Goal: Transaction & Acquisition: Register for event/course

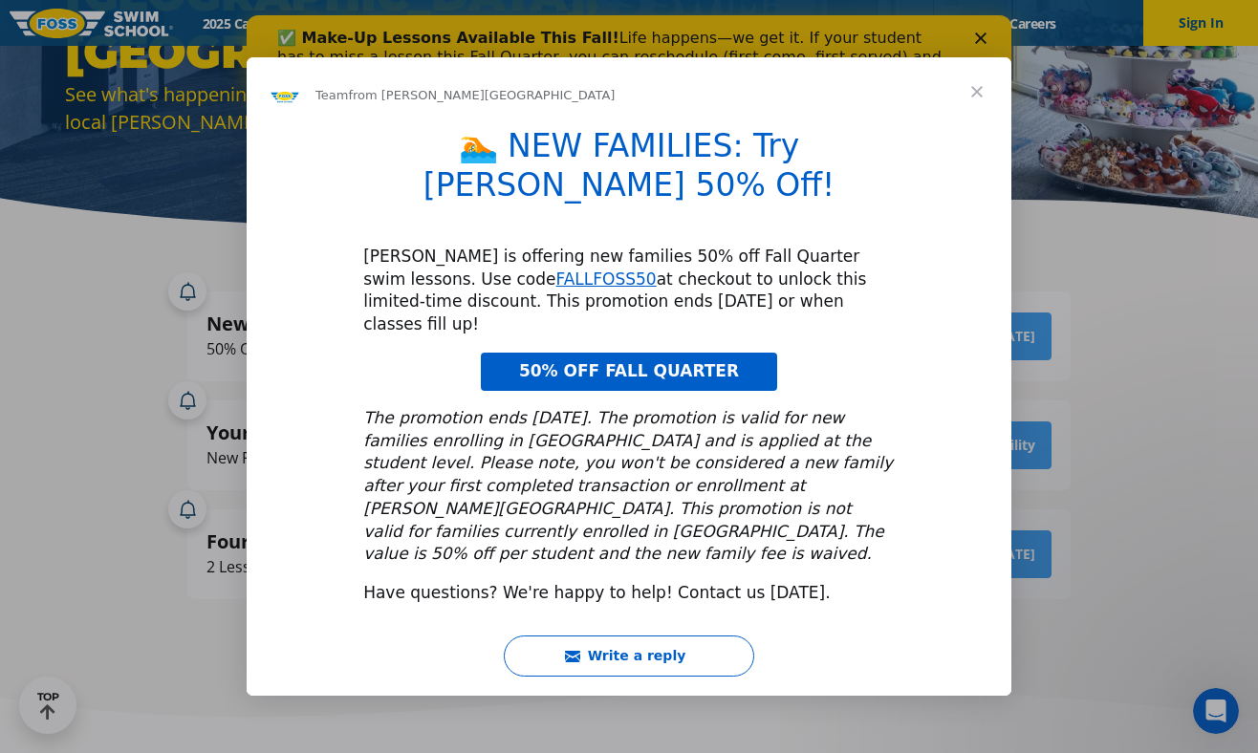
click at [567, 361] on span "50% OFF FALL QUARTER" at bounding box center [629, 370] width 220 height 19
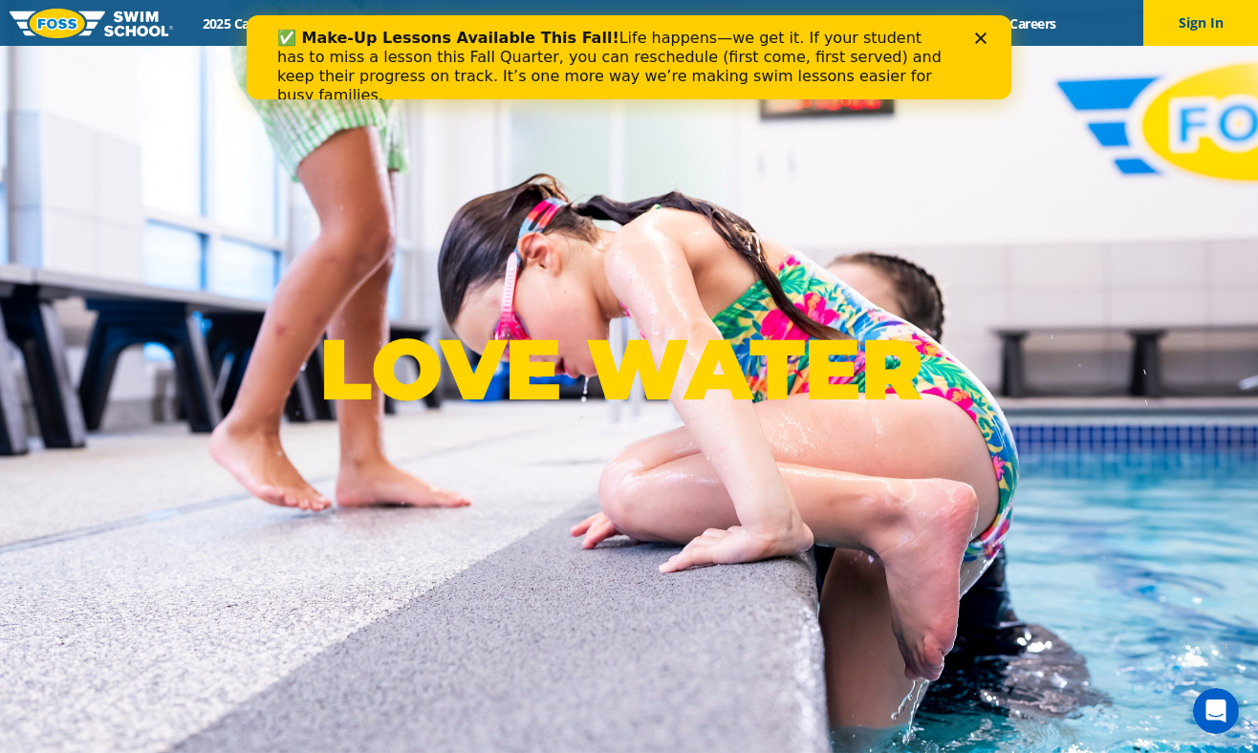
click at [978, 34] on polygon "Close" at bounding box center [980, 38] width 11 height 11
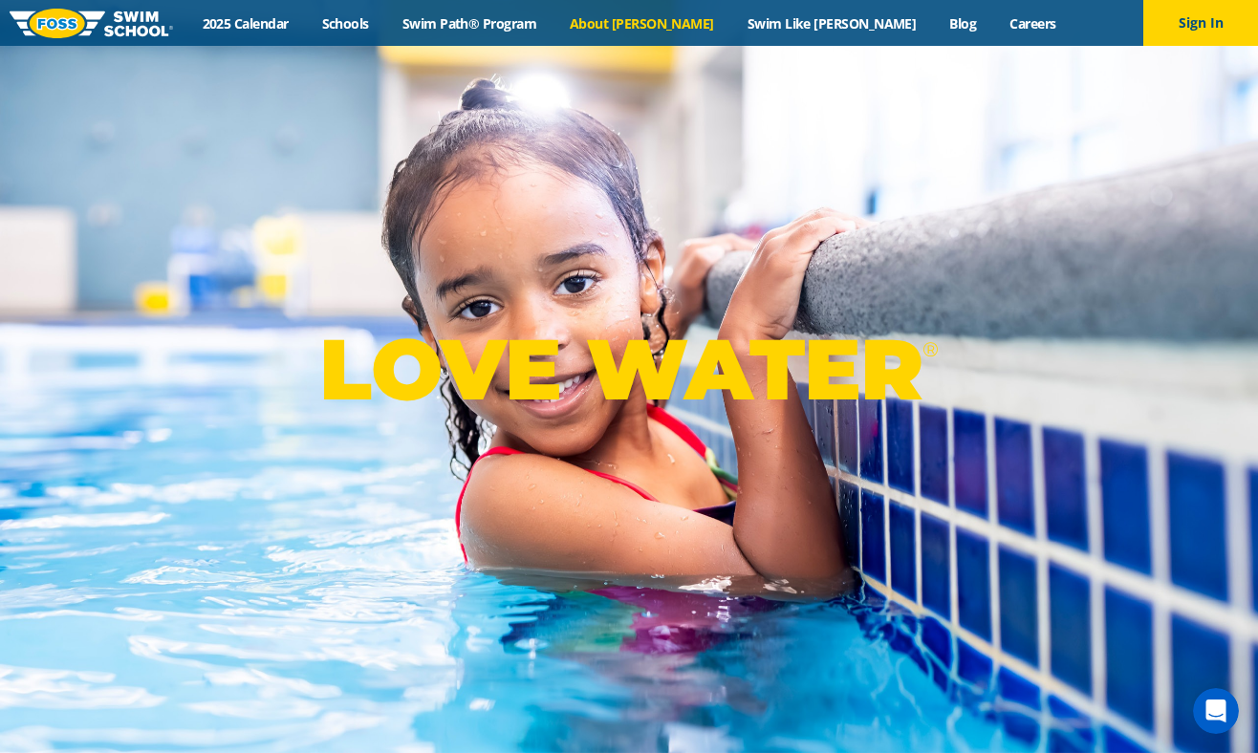
click at [674, 25] on link "About [PERSON_NAME]" at bounding box center [643, 23] width 178 height 18
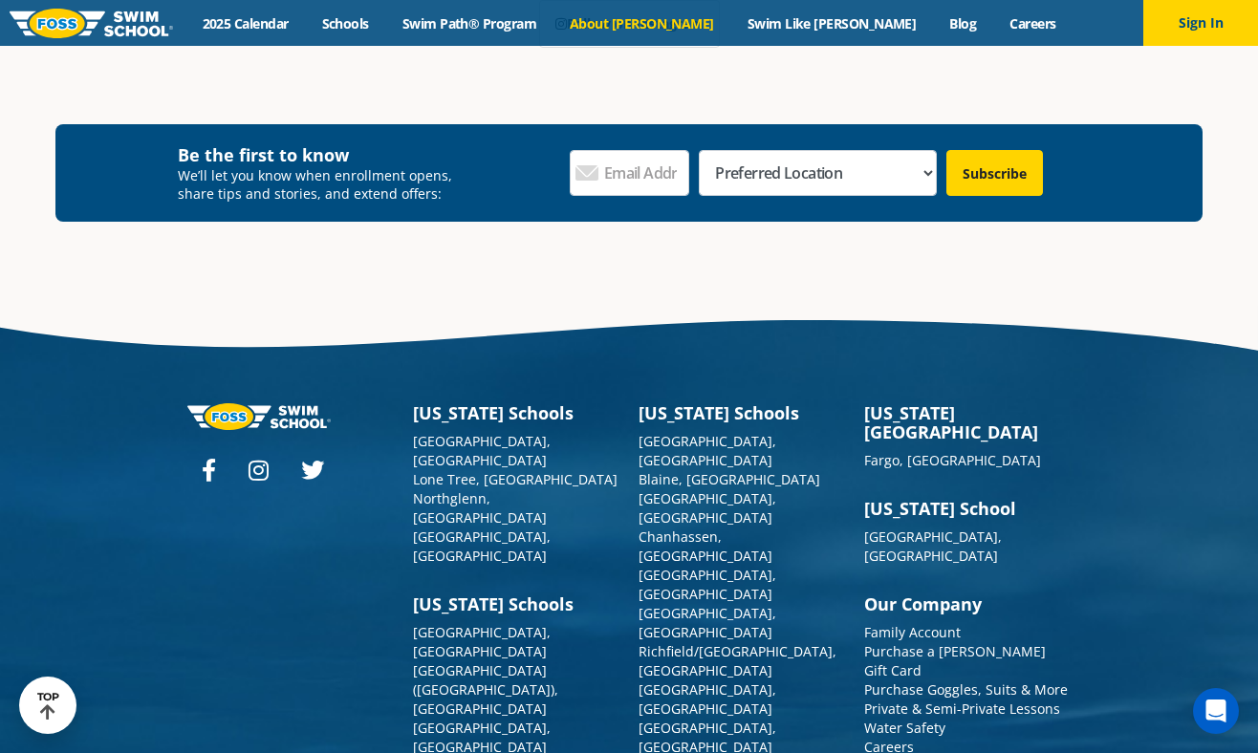
scroll to position [5005, 0]
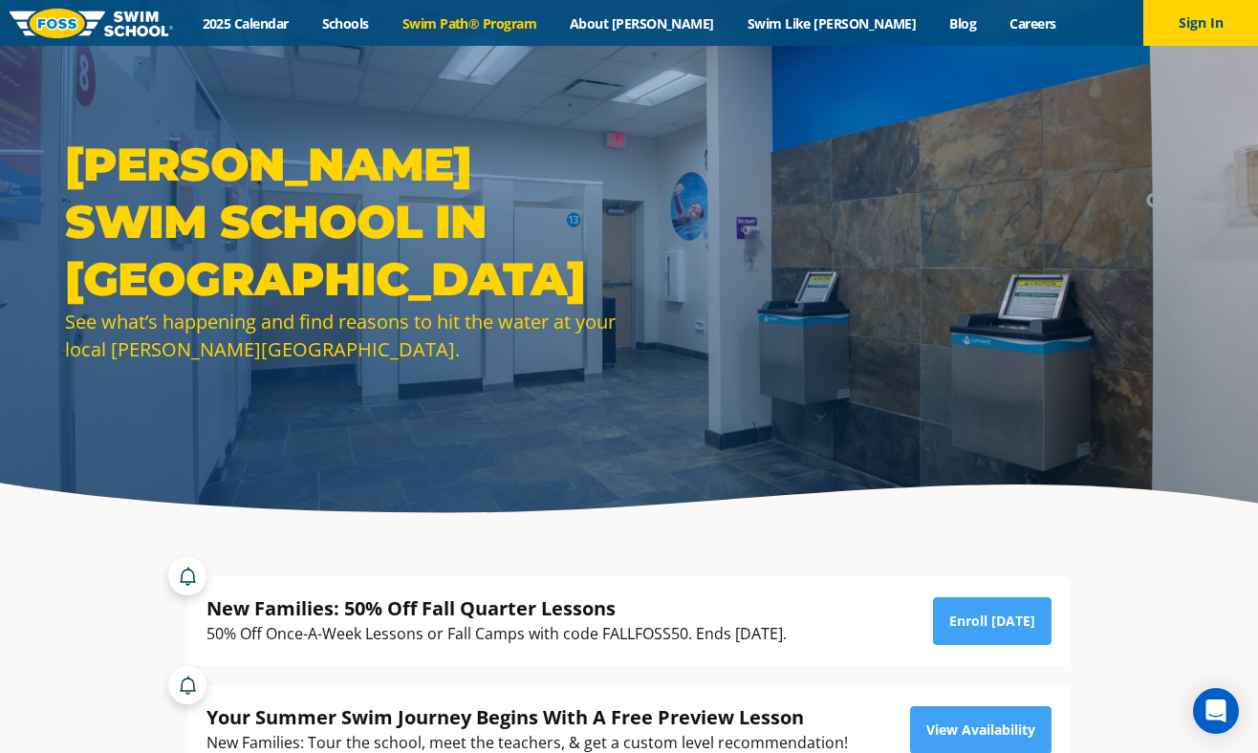
click at [483, 27] on link "Swim Path® Program" at bounding box center [468, 23] width 167 height 18
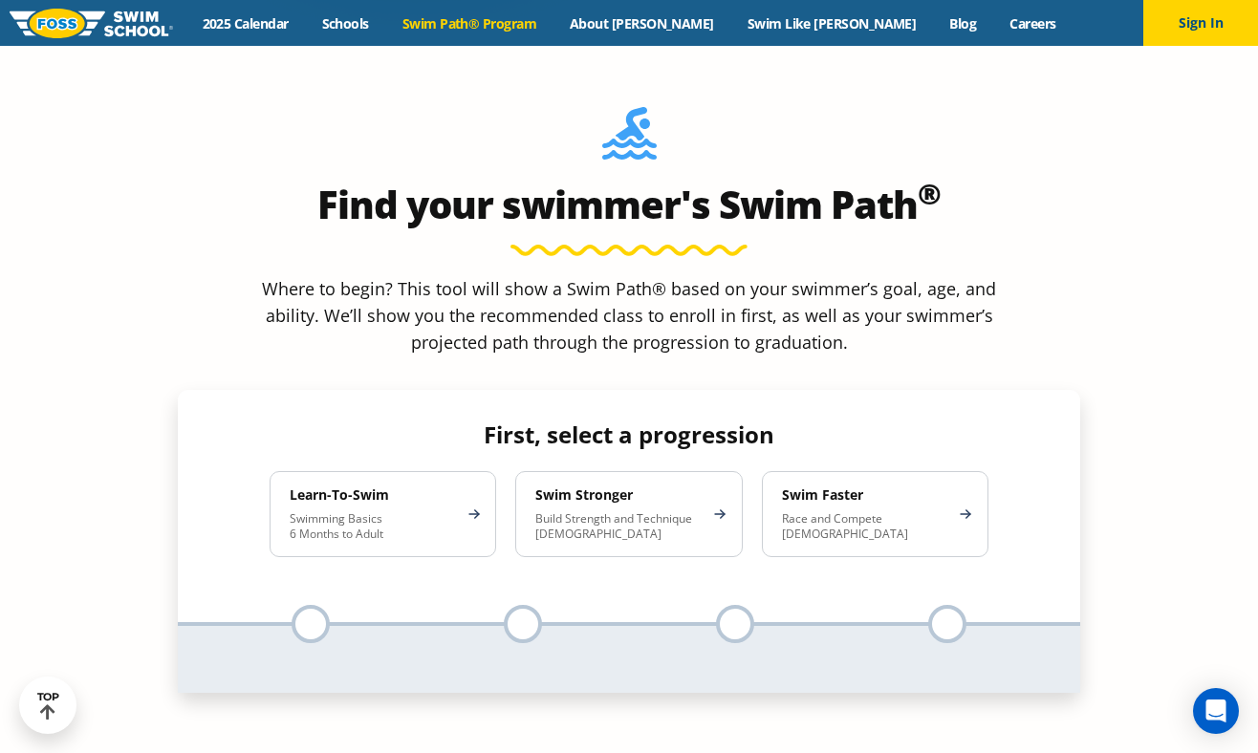
scroll to position [1710, 0]
click at [311, 604] on div at bounding box center [311, 623] width 38 height 38
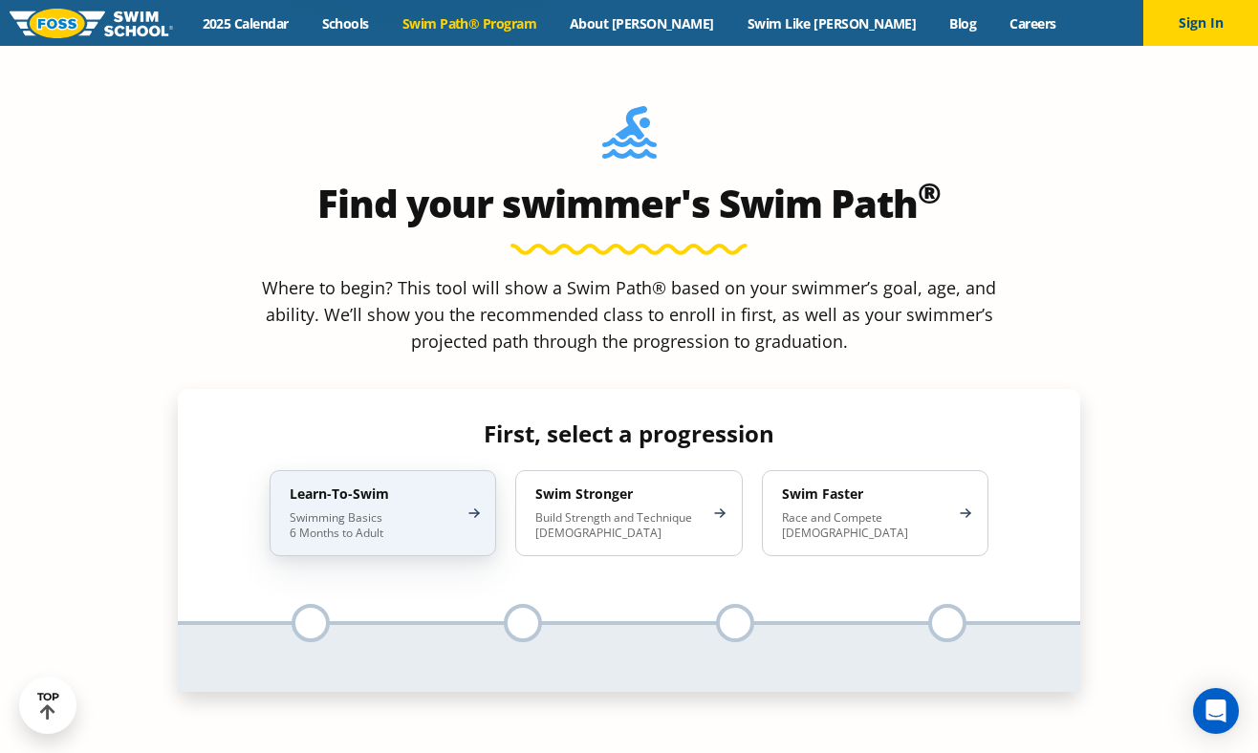
click at [459, 470] on div "Learn-To-Swim Swimming Basics 6 Months to Adult" at bounding box center [383, 513] width 227 height 86
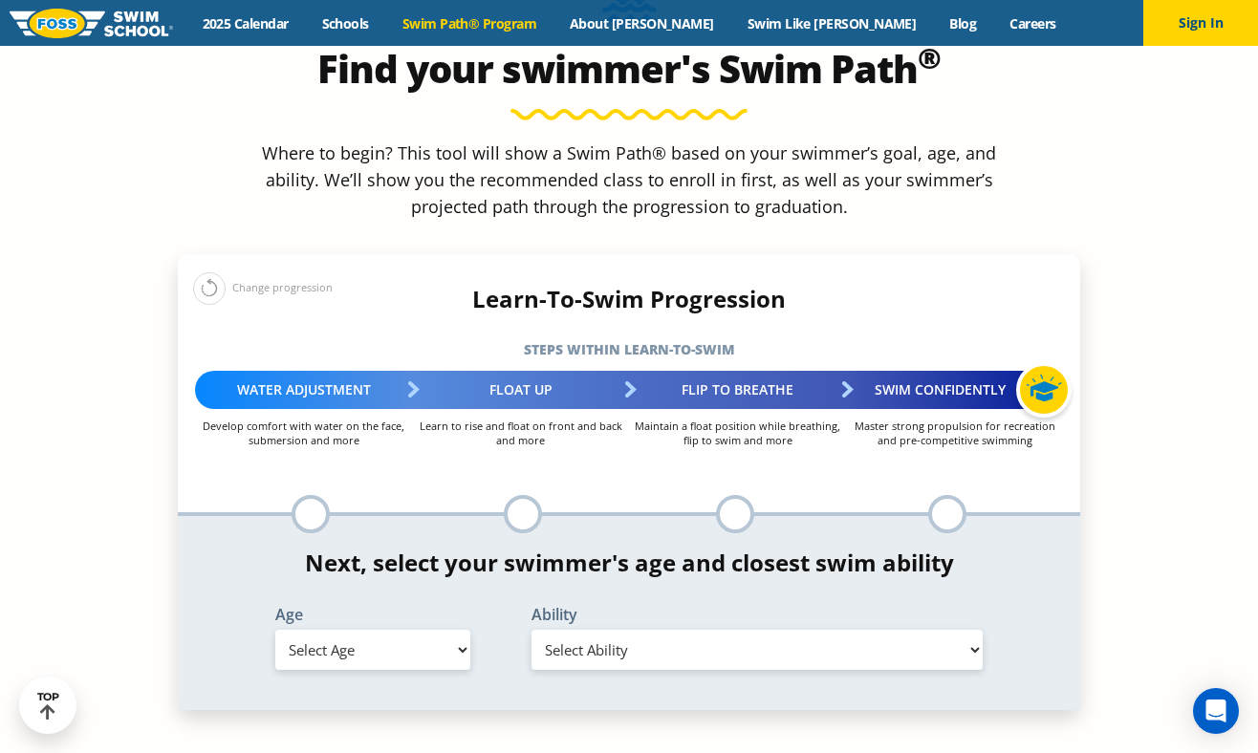
scroll to position [1903, 0]
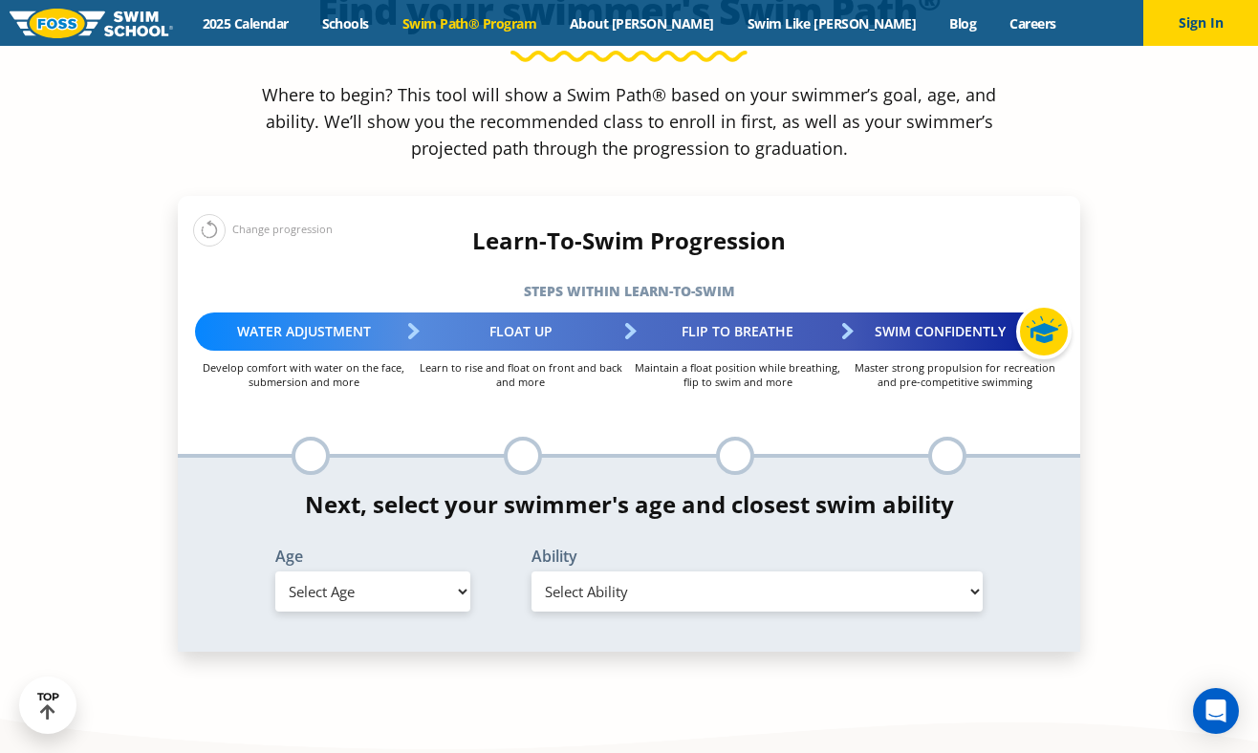
click at [428, 572] on select "Select Age 6 months - 1 year 1 year 2 years 3 years 4 years 5 years 6 years 7 y…" at bounding box center [372, 592] width 195 height 40
select select "6-years"
click at [562, 572] on select "Select Ability First in-water experience When in the water, reliant on a life j…" at bounding box center [757, 592] width 451 height 40
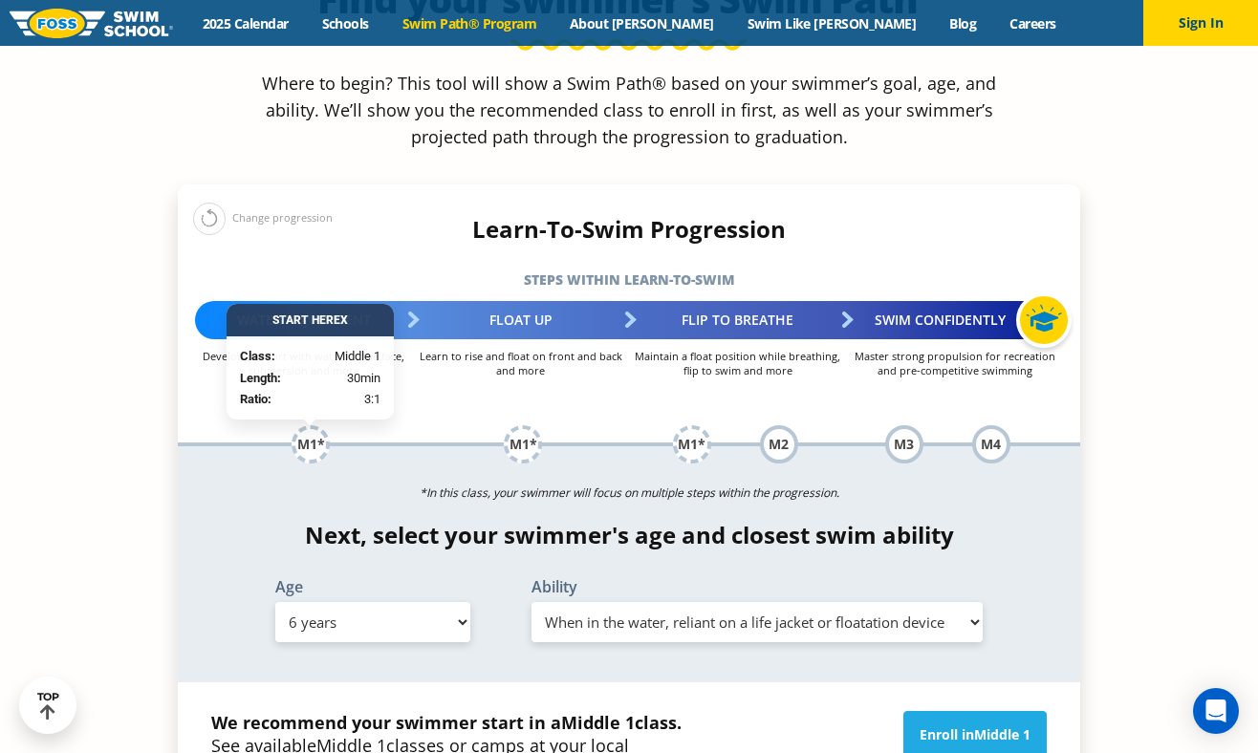
scroll to position [1923, 0]
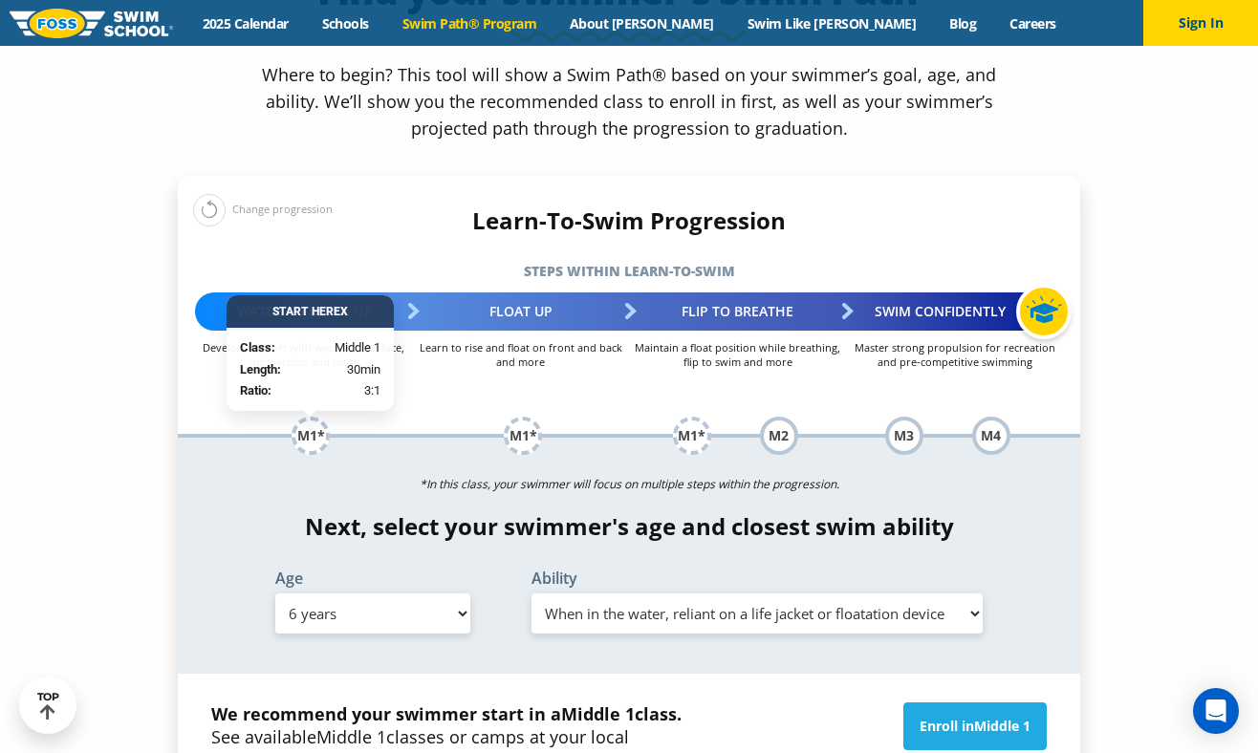
click at [560, 594] on select "Select Ability First in-water experience When in the water, reliant on a life j…" at bounding box center [757, 614] width 451 height 40
select select "6-years-in-open-water-able-to-swim-for-at-least-15-ft-back-to-safety-while-flip…"
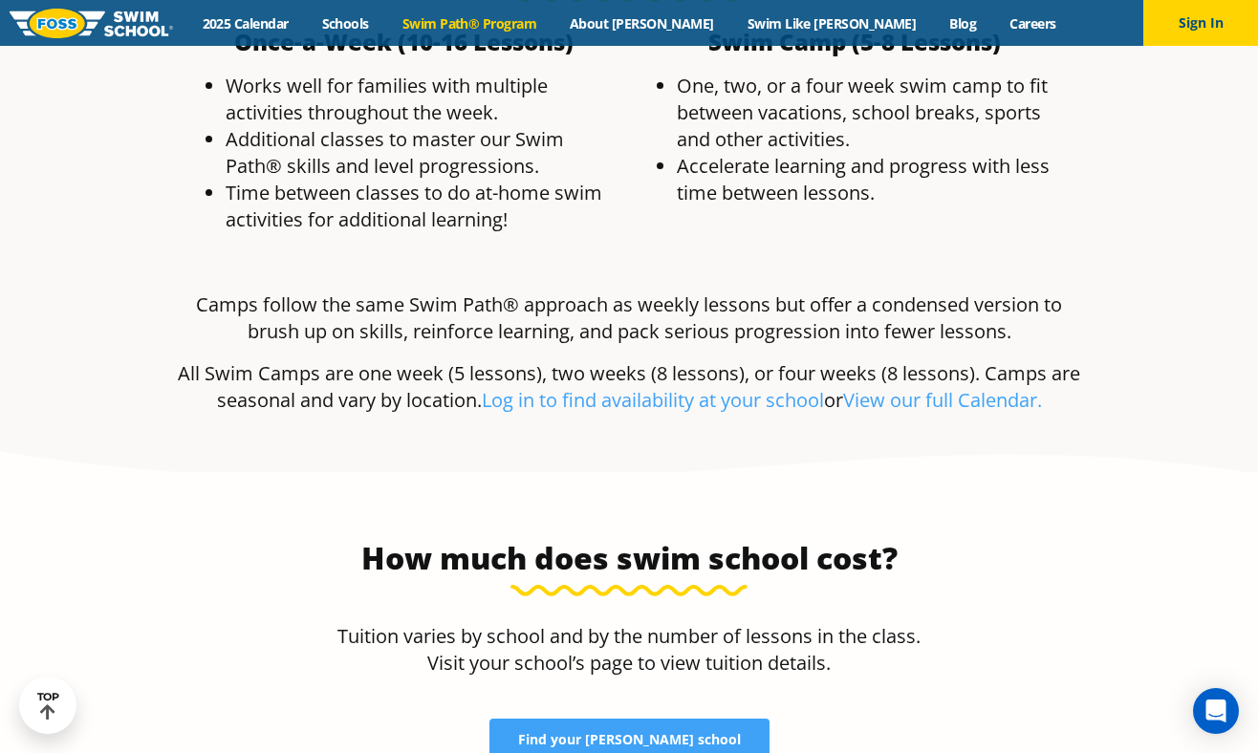
scroll to position [4115, 0]
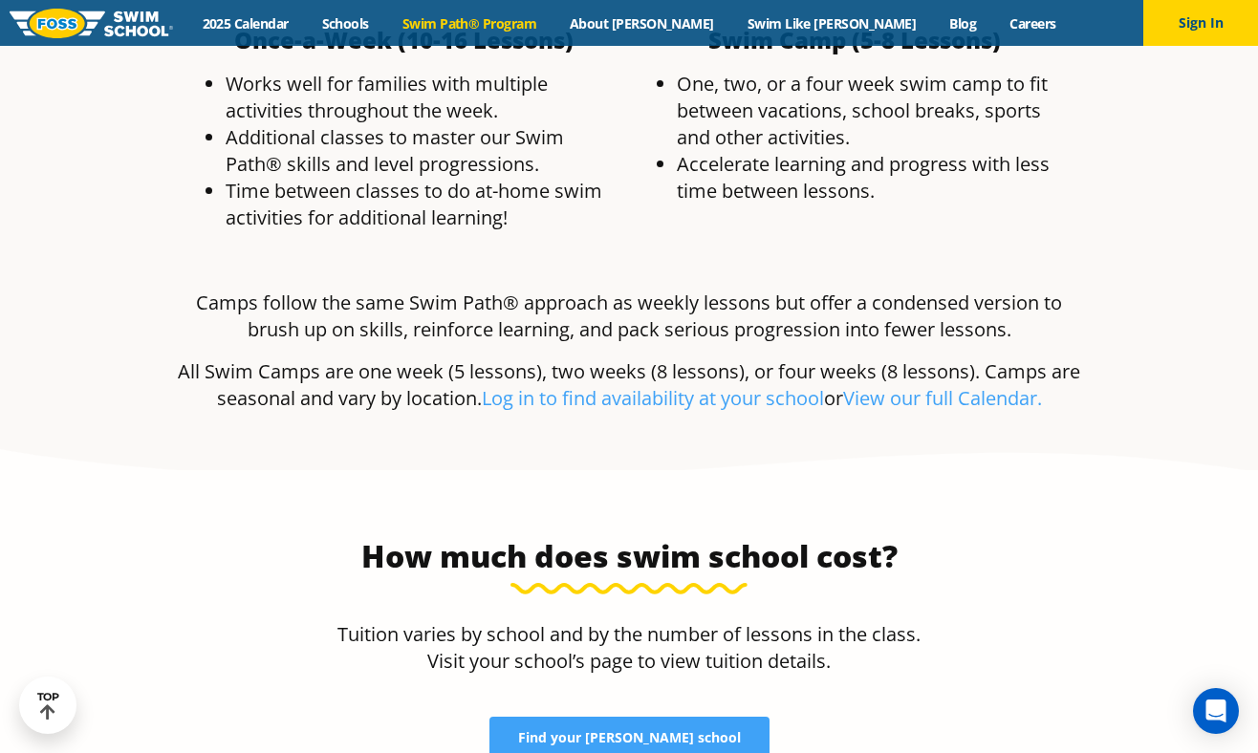
drag, startPoint x: 551, startPoint y: 452, endPoint x: 556, endPoint y: 473, distance: 21.8
click at [556, 621] on p "Tuition varies by school and by the number of lessons in the class. Visit your …" at bounding box center [629, 648] width 606 height 54
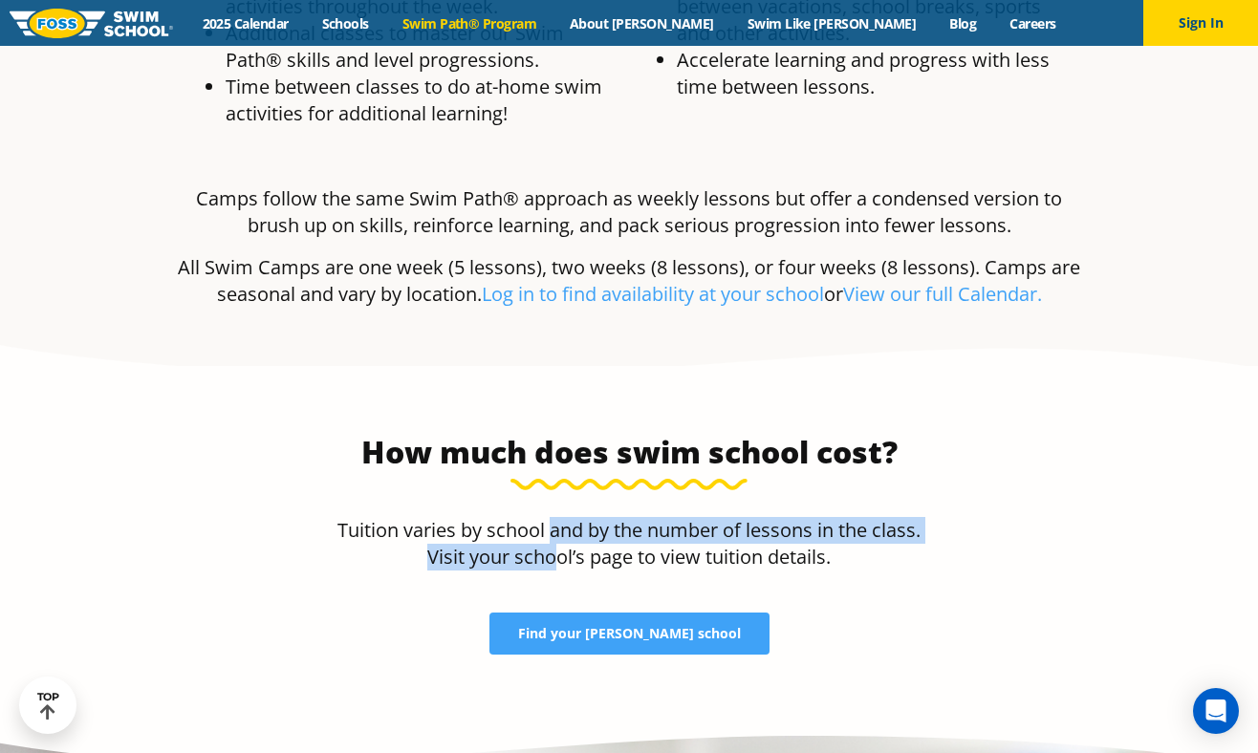
scroll to position [4221, 0]
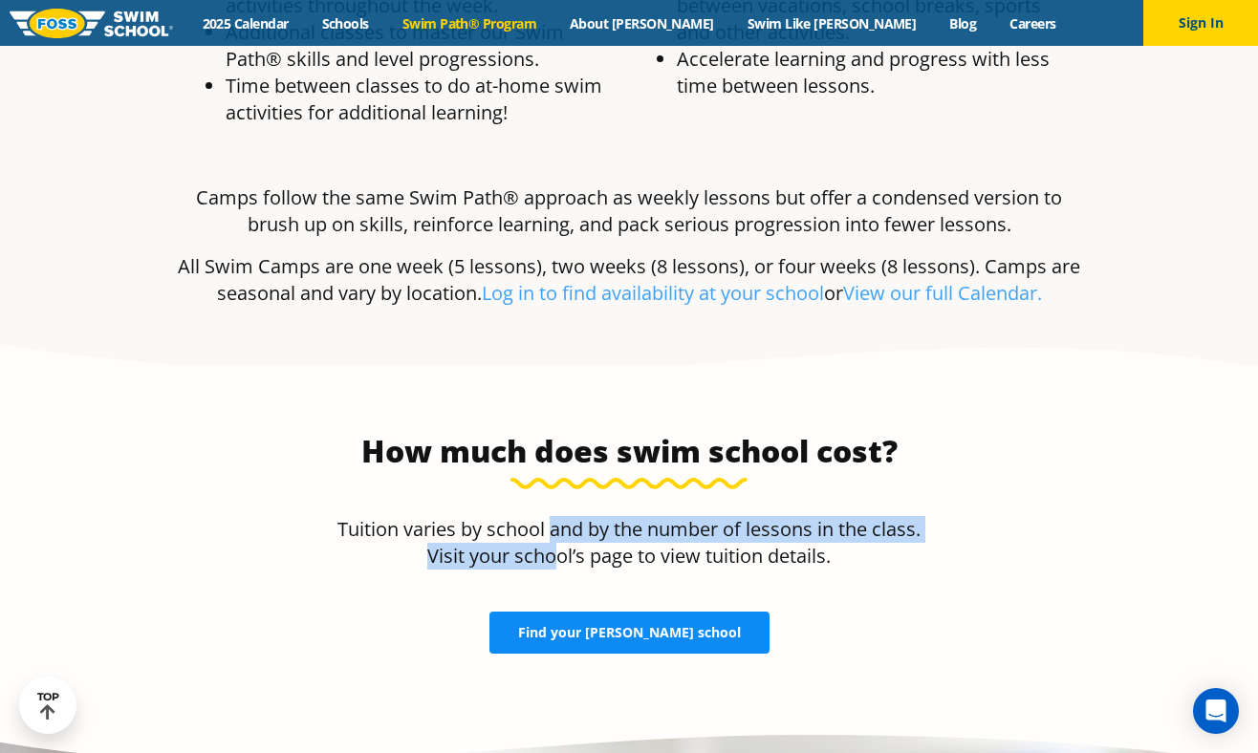
click at [580, 626] on span "Find your FOSS school" at bounding box center [629, 632] width 223 height 13
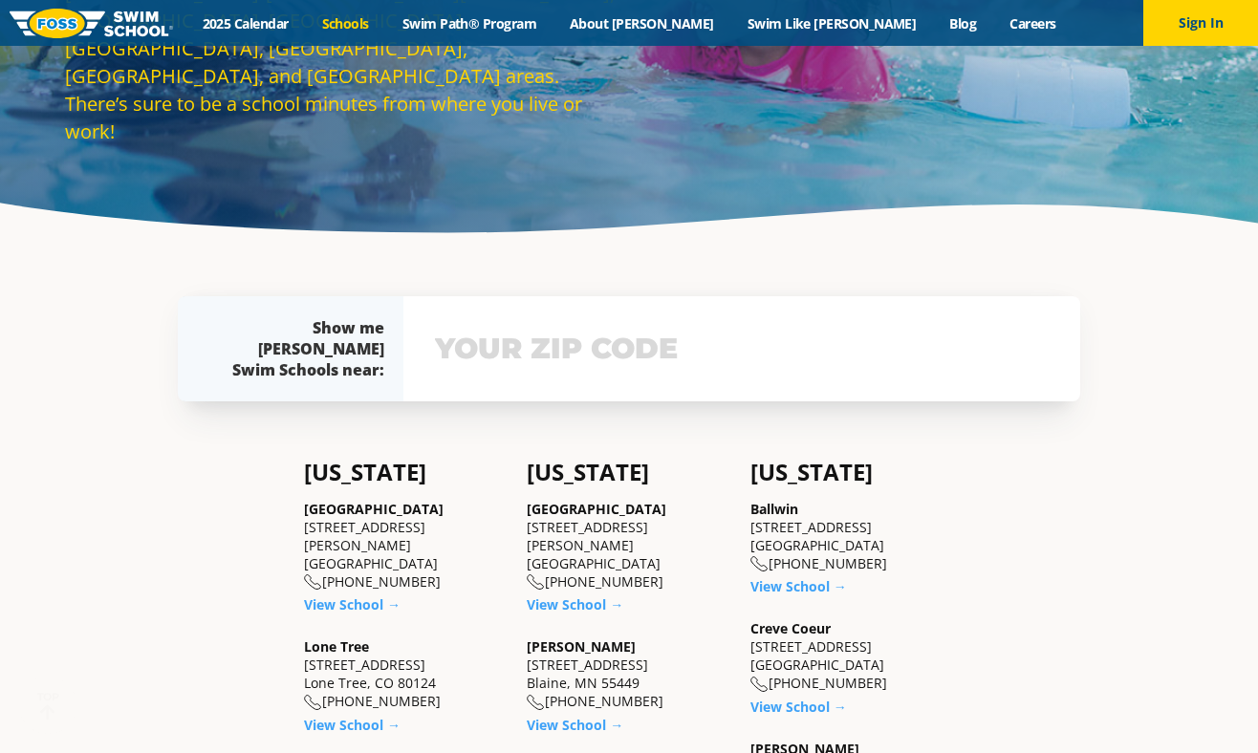
scroll to position [293, 0]
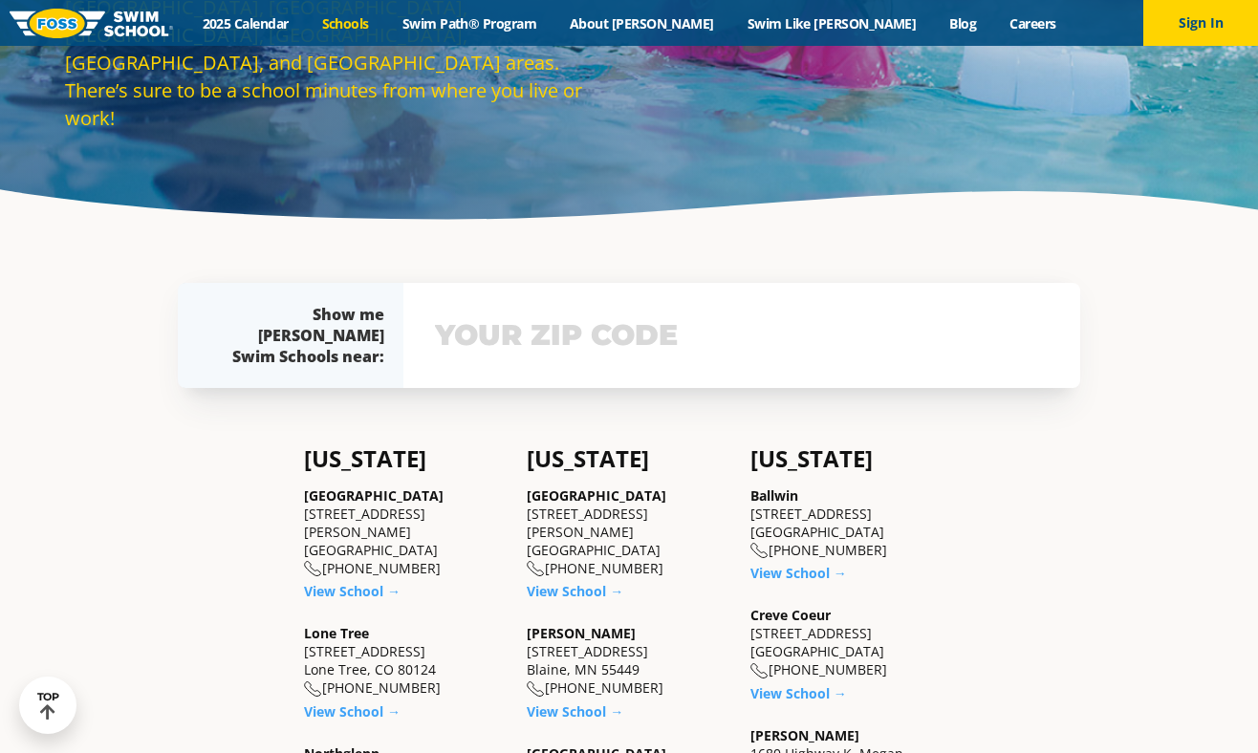
click at [533, 304] on div "View school & class schedule" at bounding box center [741, 335] width 677 height 105
click at [535, 336] on input "text" at bounding box center [741, 335] width 623 height 55
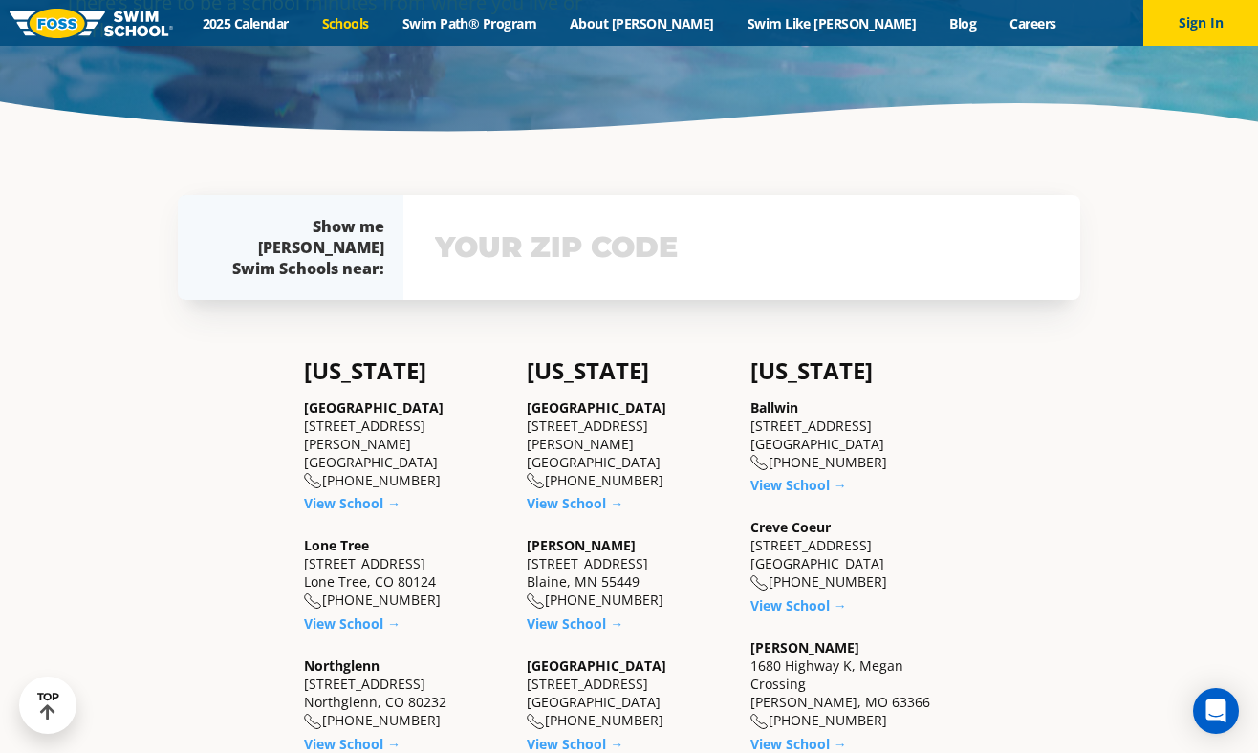
scroll to position [480, 0]
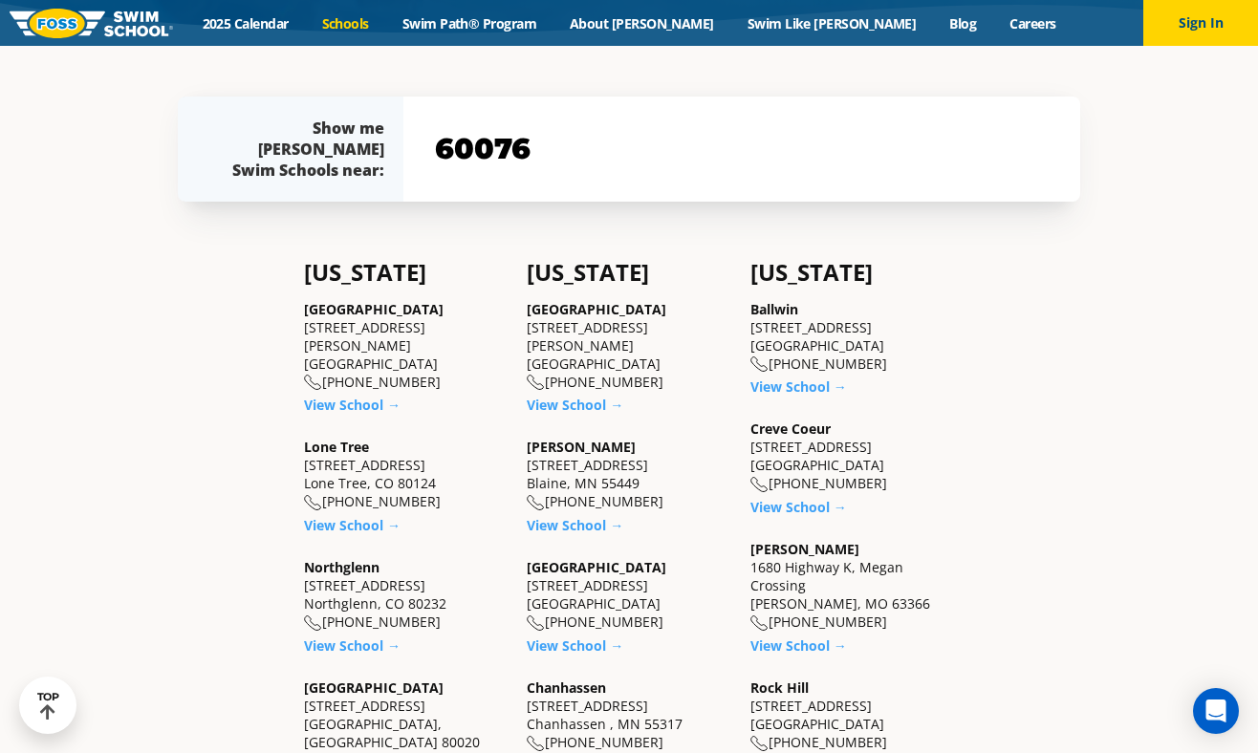
type input "60076"
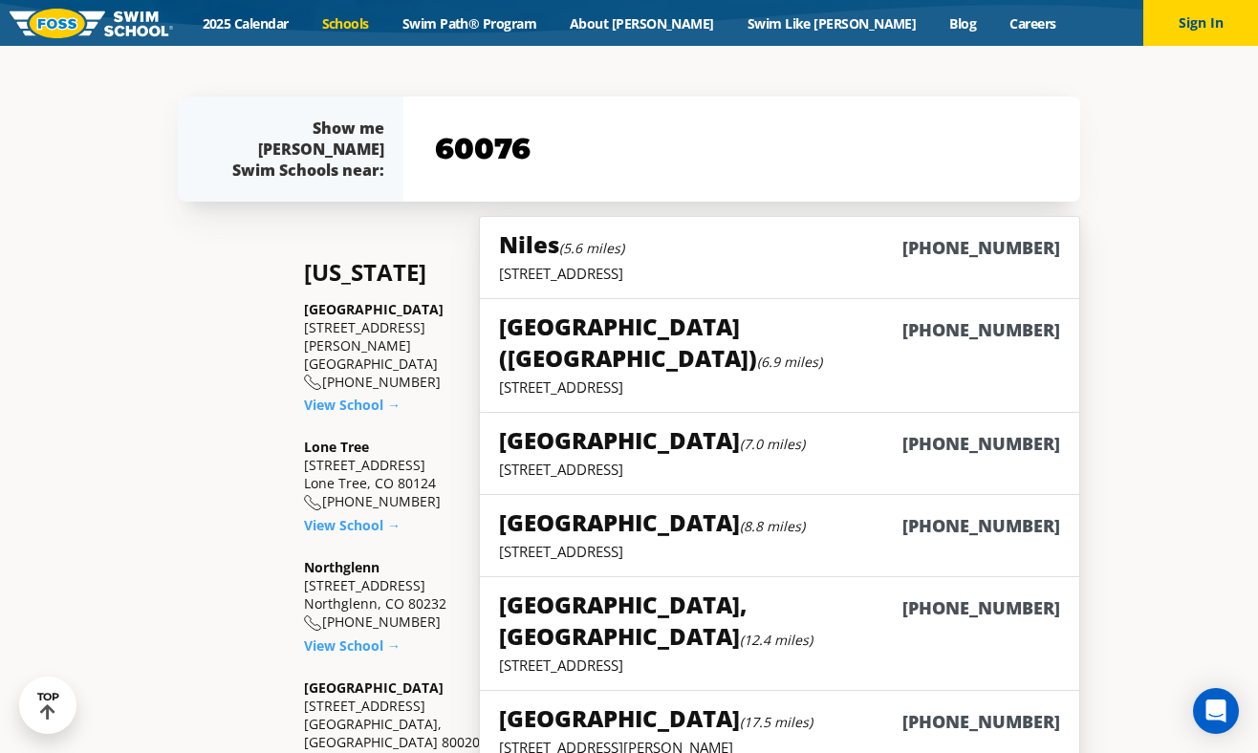
click at [718, 115] on div "60076 View school & class schedule" at bounding box center [741, 149] width 677 height 105
click at [666, 272] on p "[STREET_ADDRESS]" at bounding box center [779, 273] width 561 height 19
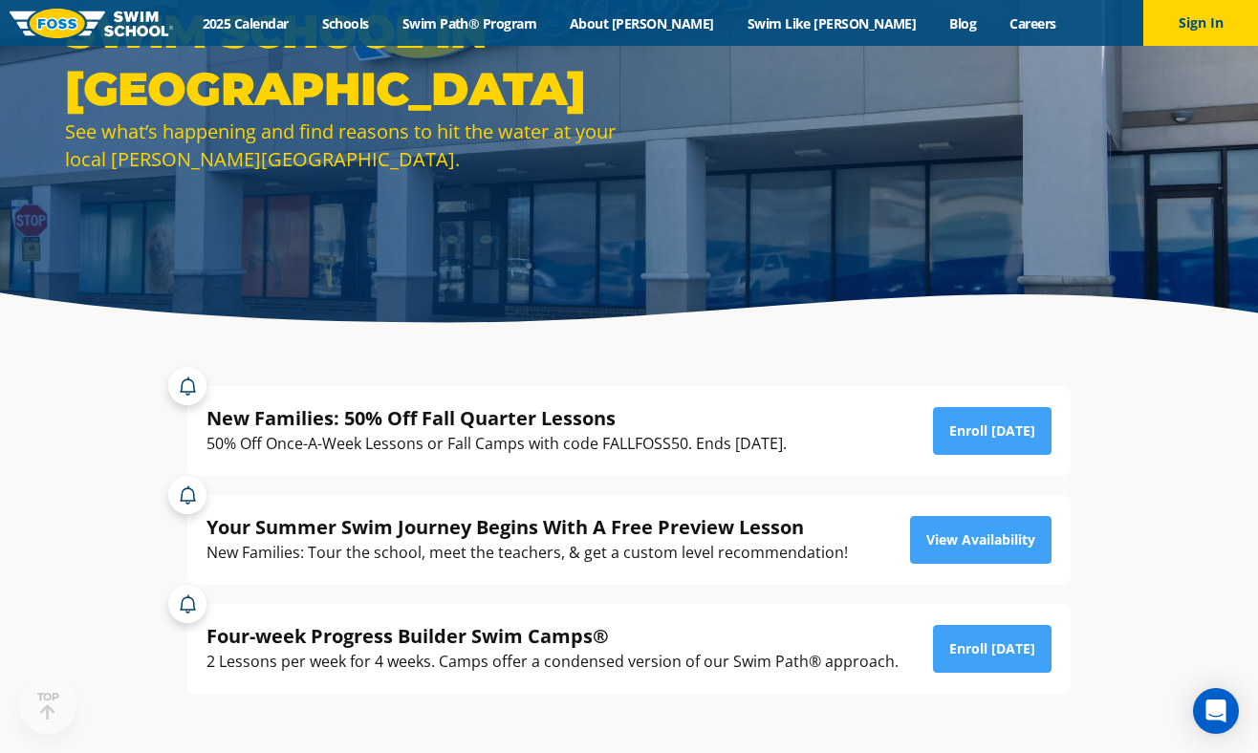
scroll to position [212, 0]
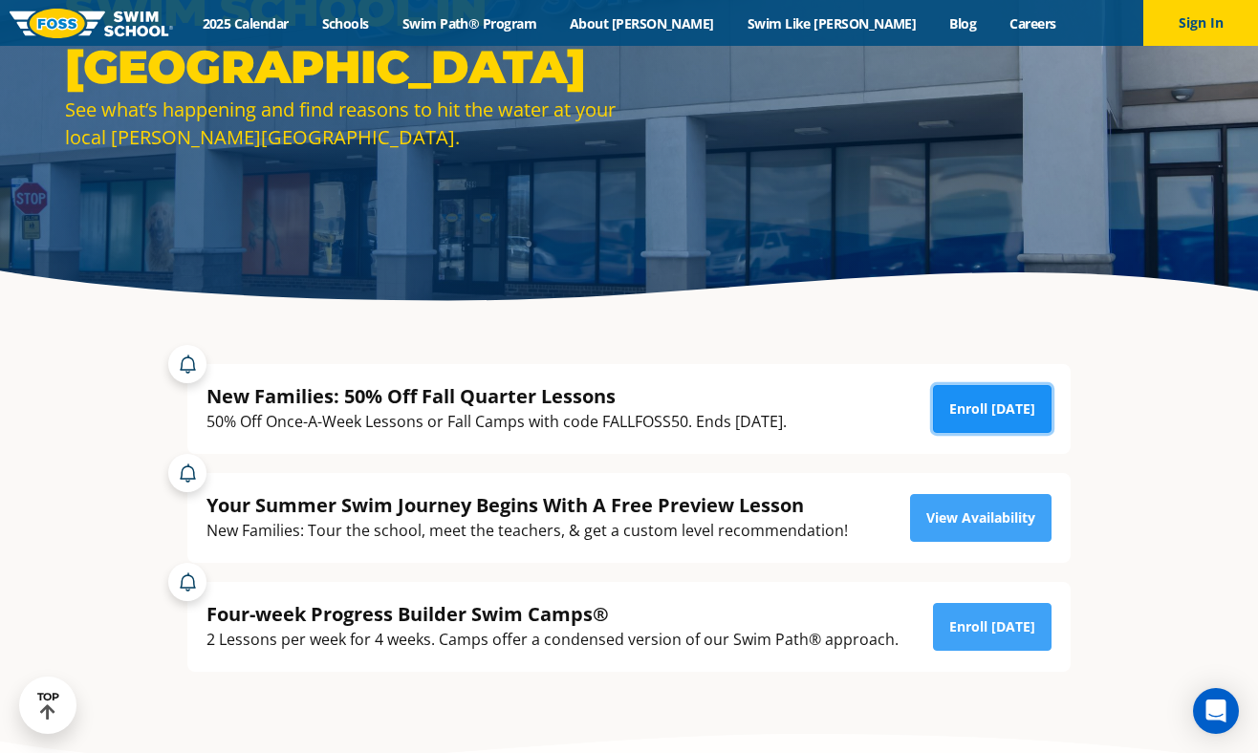
click at [983, 389] on link "Enroll Today" at bounding box center [992, 409] width 119 height 48
